Goal: Task Accomplishment & Management: Manage account settings

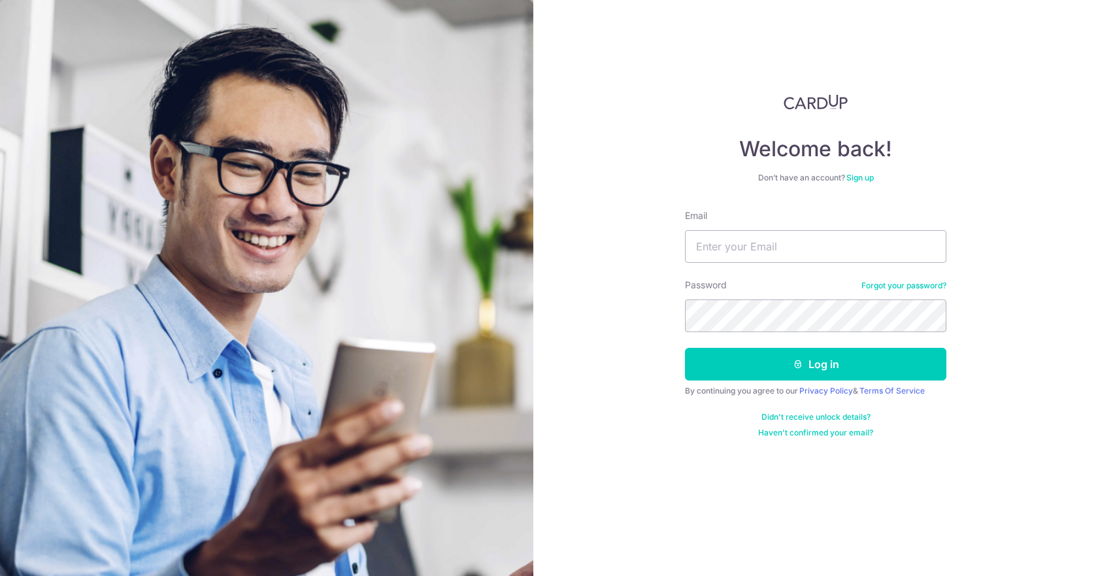
type input "[EMAIL_ADDRESS][DOMAIN_NAME]"
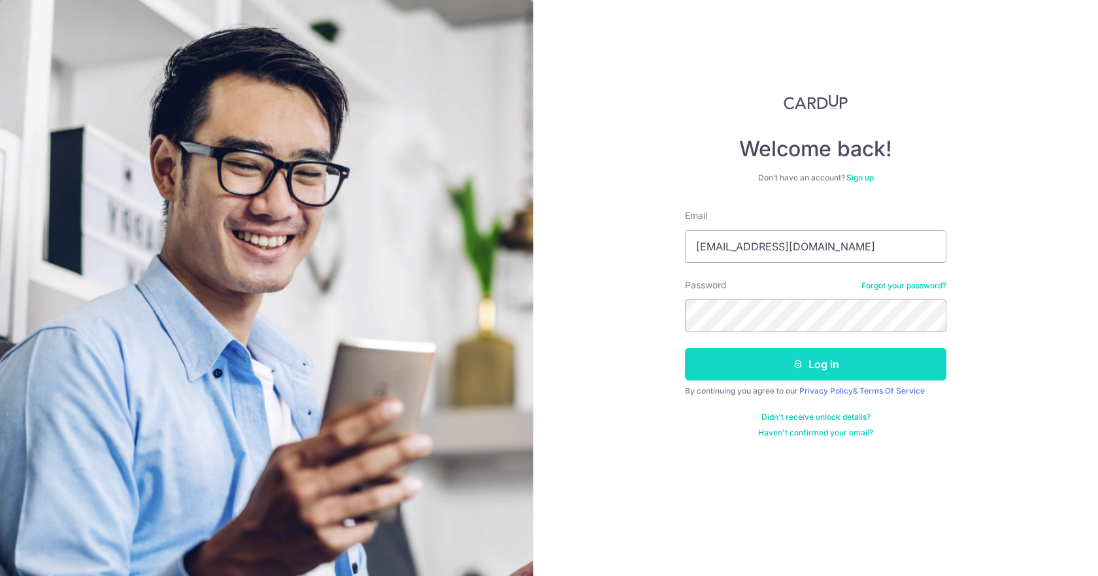
click at [738, 359] on button "Log in" at bounding box center [815, 364] width 261 height 33
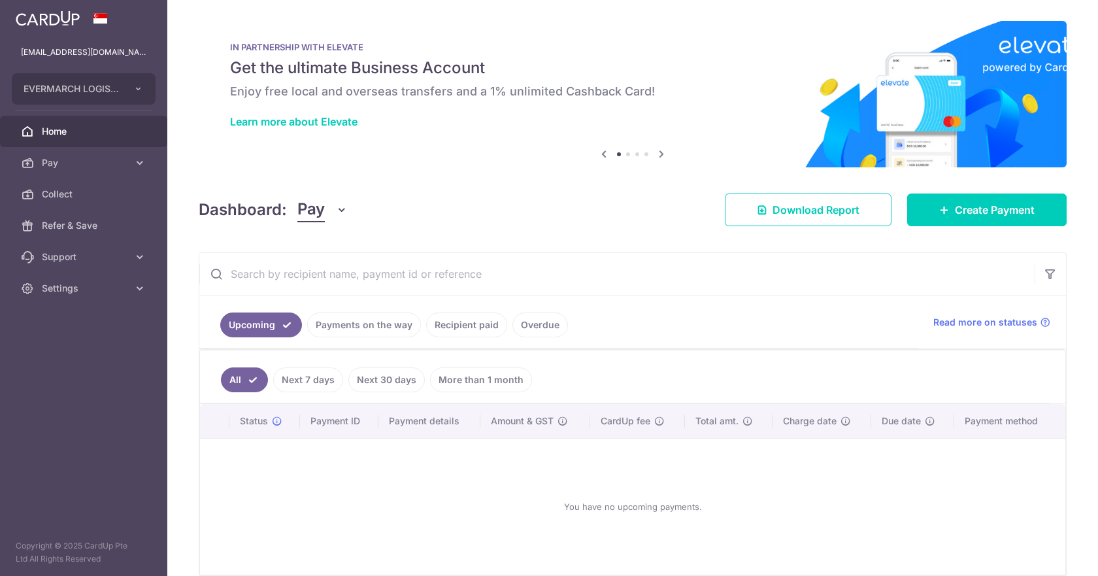
click at [333, 337] on ul "Upcoming Payments on the way Recipient paid Overdue" at bounding box center [558, 321] width 718 height 53
click at [333, 329] on link "Payments on the way" at bounding box center [364, 324] width 114 height 25
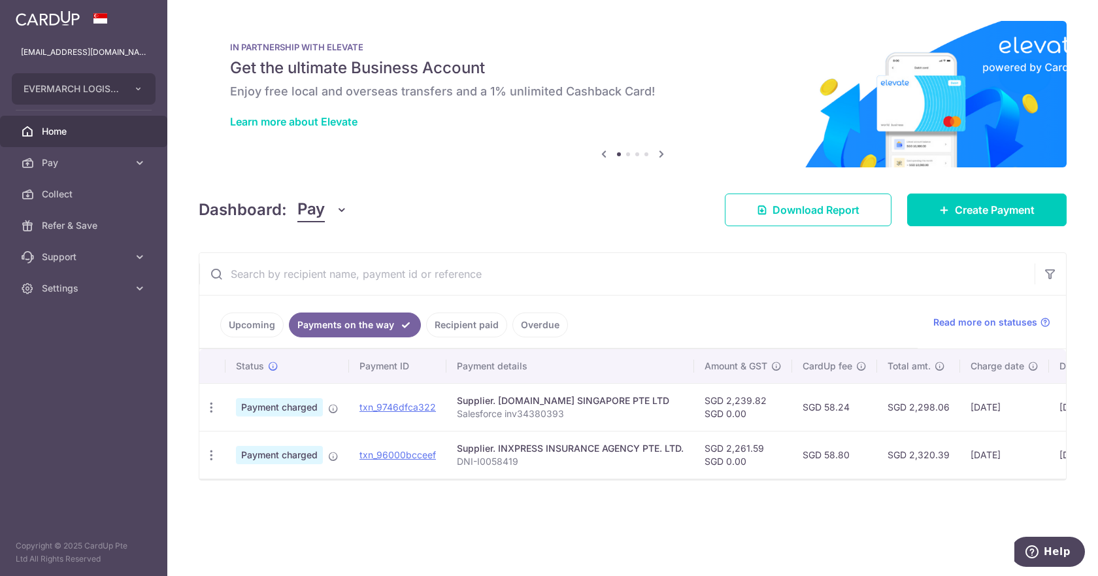
click at [427, 320] on link "Recipient paid" at bounding box center [466, 324] width 81 height 25
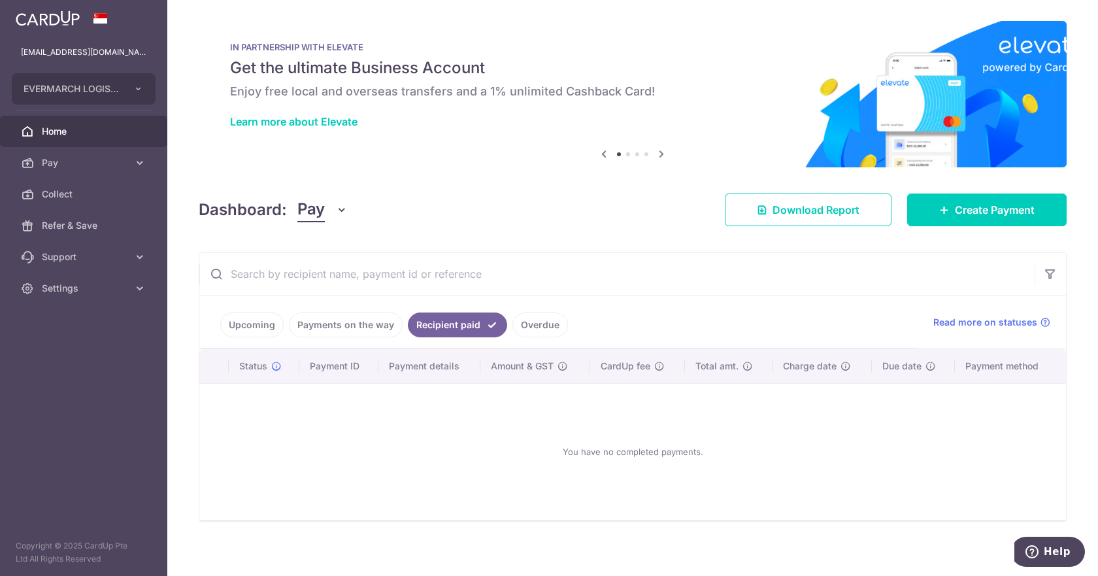
click at [444, 319] on link "Recipient paid" at bounding box center [457, 324] width 99 height 25
click at [538, 327] on link "Overdue" at bounding box center [540, 324] width 56 height 25
click at [413, 329] on link "Recipient paid" at bounding box center [448, 324] width 81 height 25
click at [352, 320] on link "Payments on the way" at bounding box center [346, 324] width 114 height 25
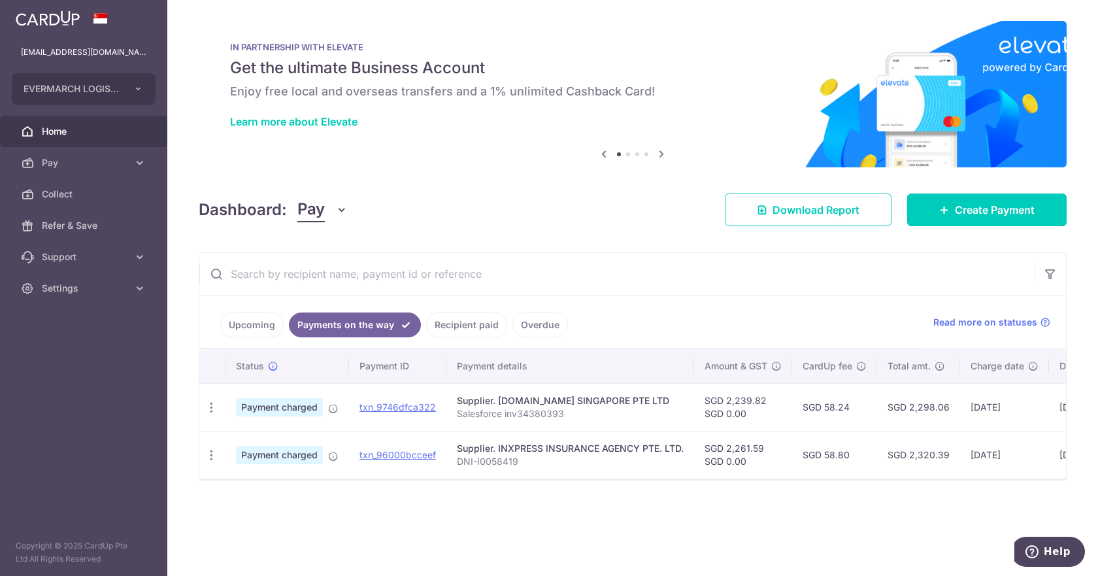
click at [261, 331] on link "Upcoming" at bounding box center [251, 324] width 63 height 25
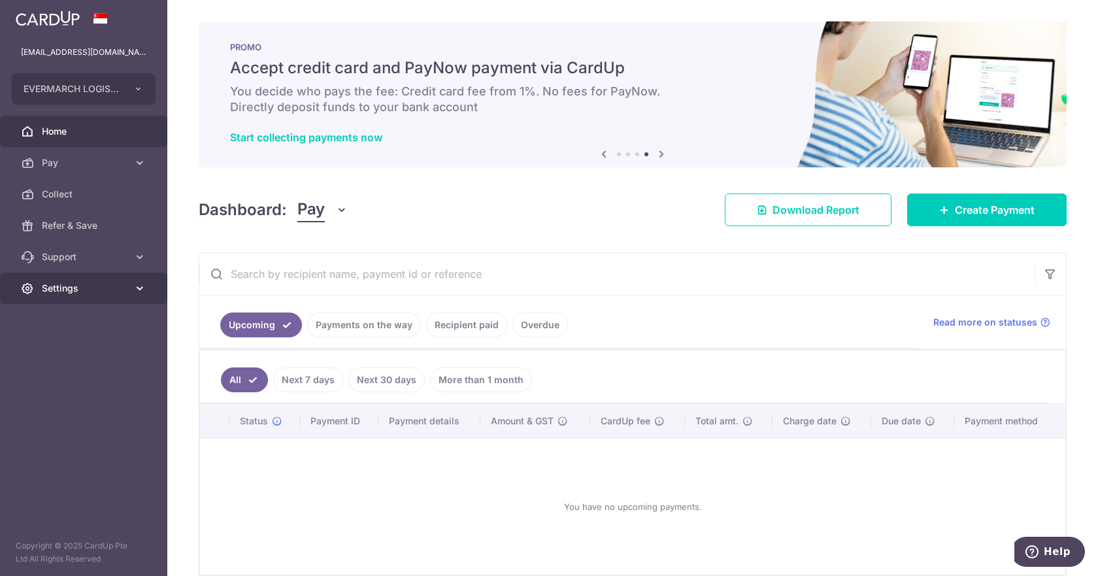
click at [124, 288] on span "Settings" at bounding box center [85, 288] width 86 height 13
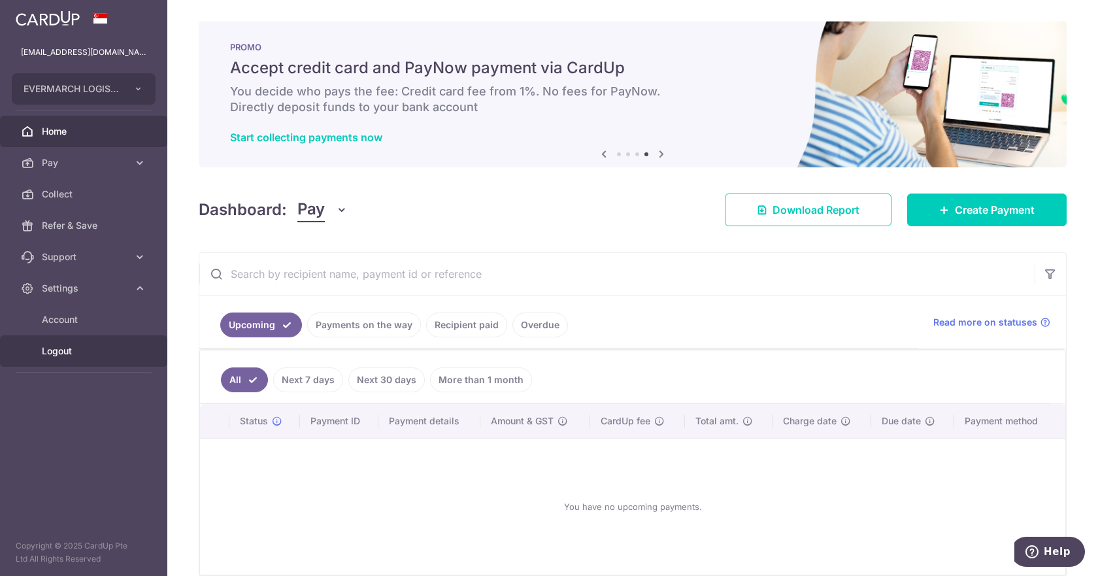
click at [78, 352] on span "Logout" at bounding box center [85, 350] width 86 height 13
